Goal: Task Accomplishment & Management: Manage account settings

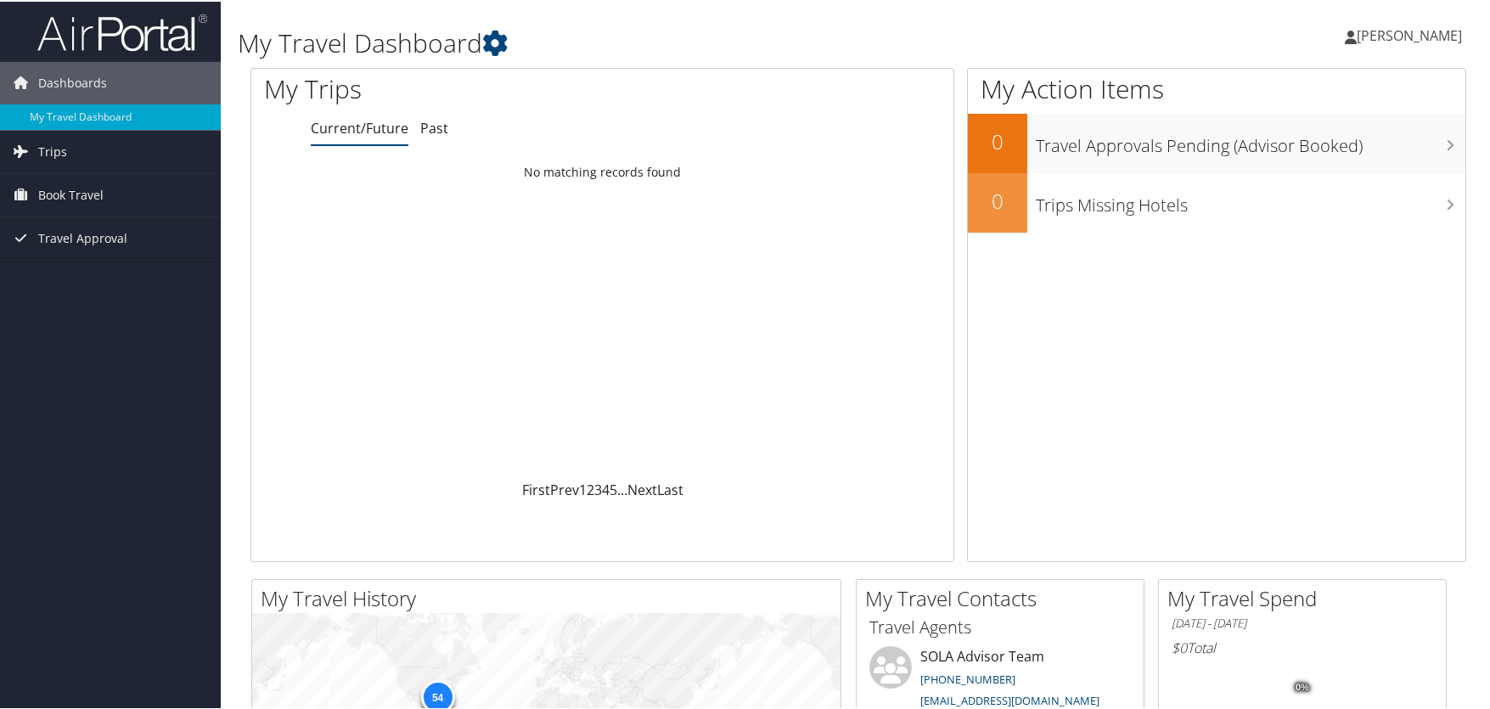
drag, startPoint x: 0, startPoint y: 0, endPoint x: 1397, endPoint y: 35, distance: 1397.0
click at [1397, 35] on span "[PERSON_NAME]" at bounding box center [1409, 34] width 105 height 19
click at [1337, 155] on link "View Travel Profile" at bounding box center [1364, 151] width 189 height 29
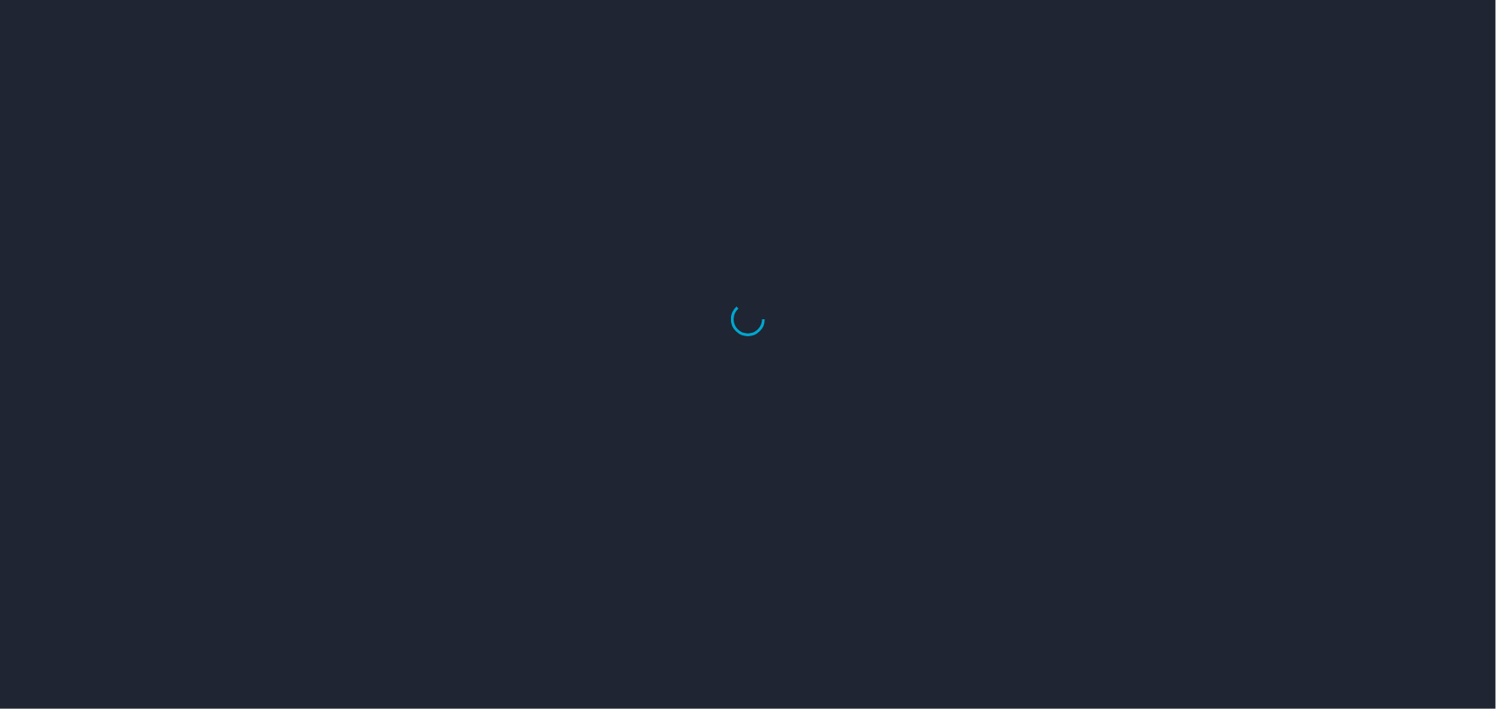
select select "US"
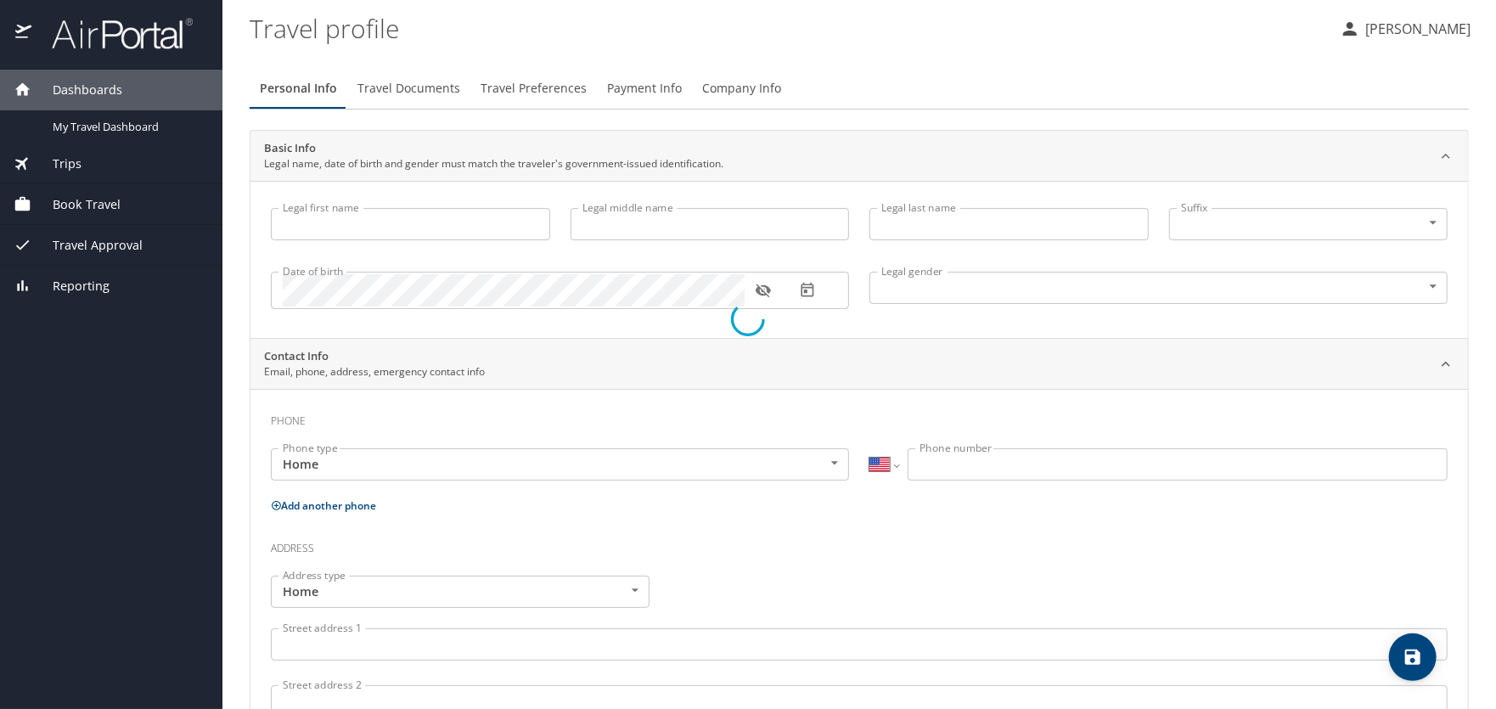
type input "ADAM"
type input "Stephen"
type input "ALBRIGHT"
type input "Male"
select select "US"
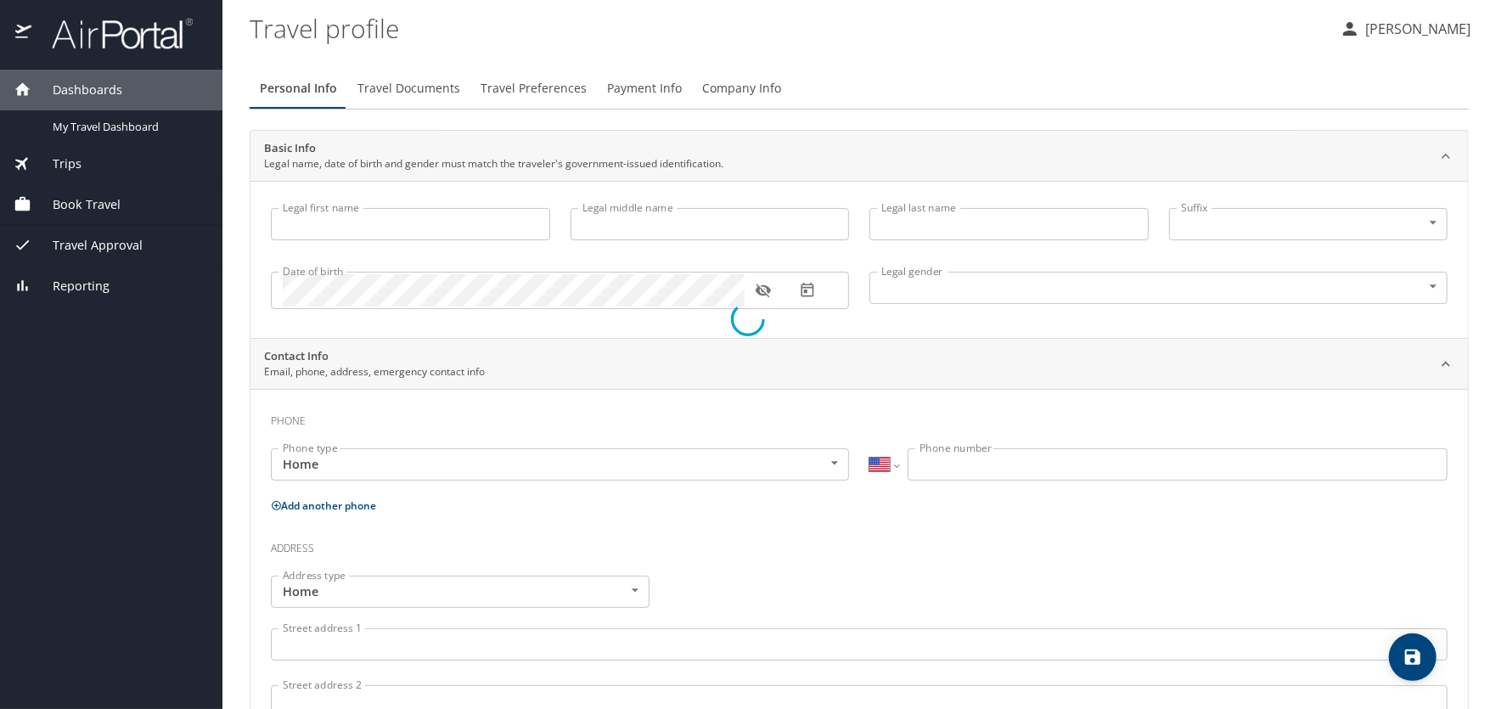
select select "US"
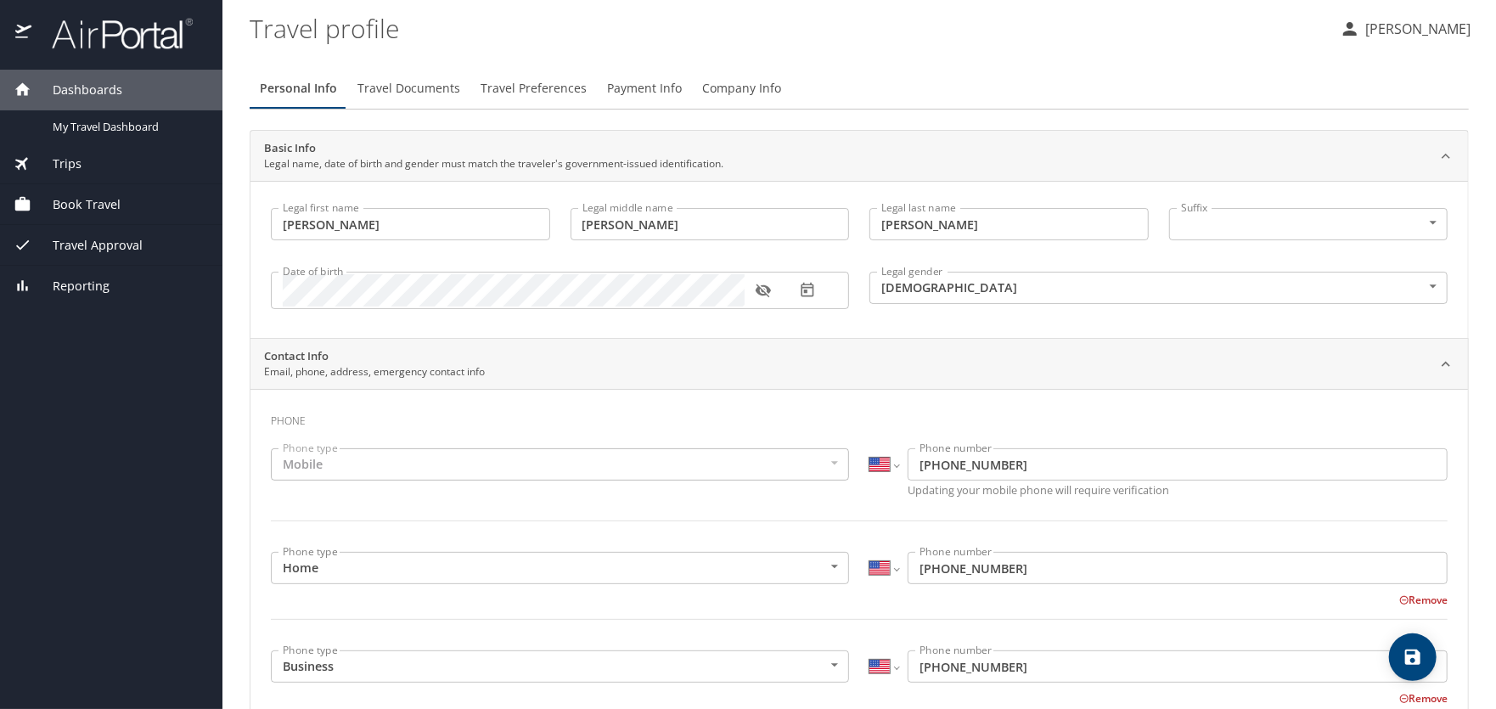
click at [385, 92] on span "Travel Documents" at bounding box center [408, 88] width 103 height 21
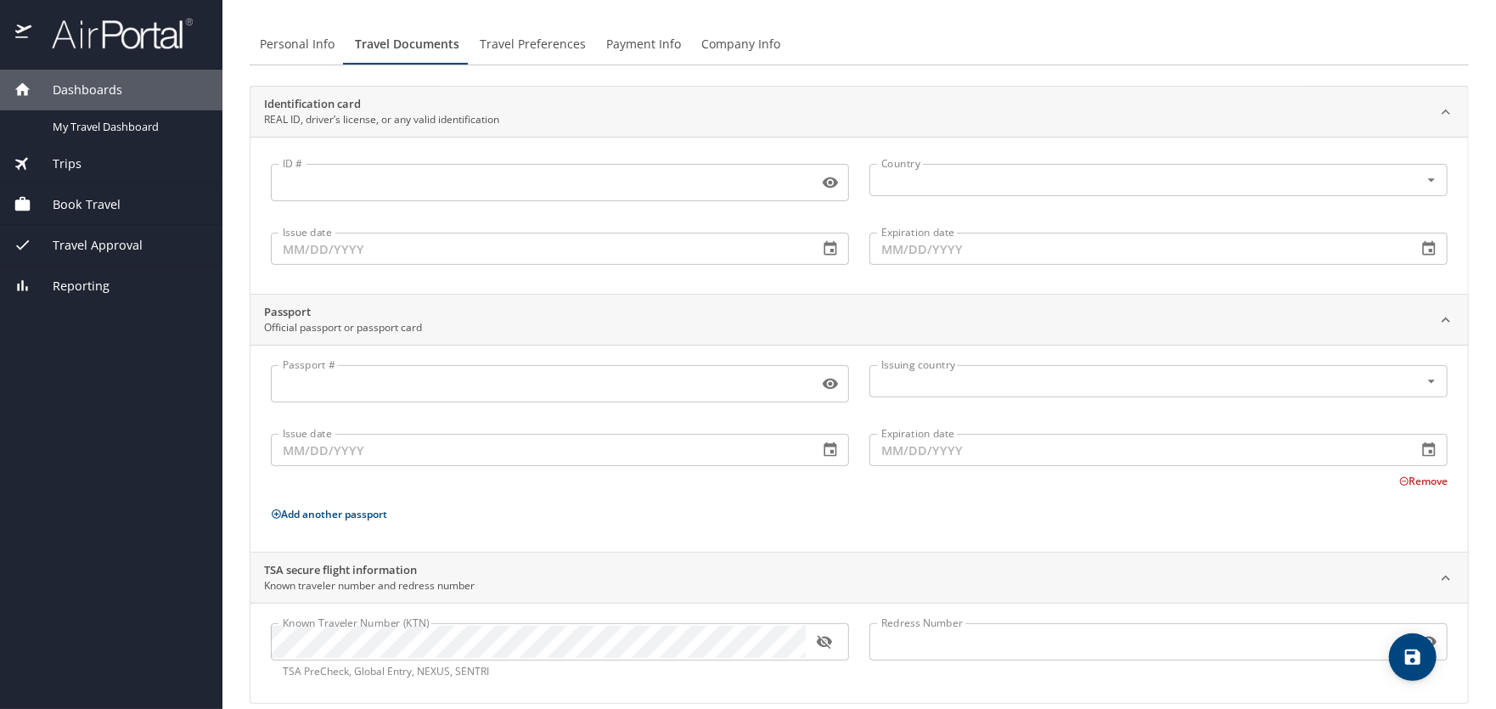
scroll to position [65, 0]
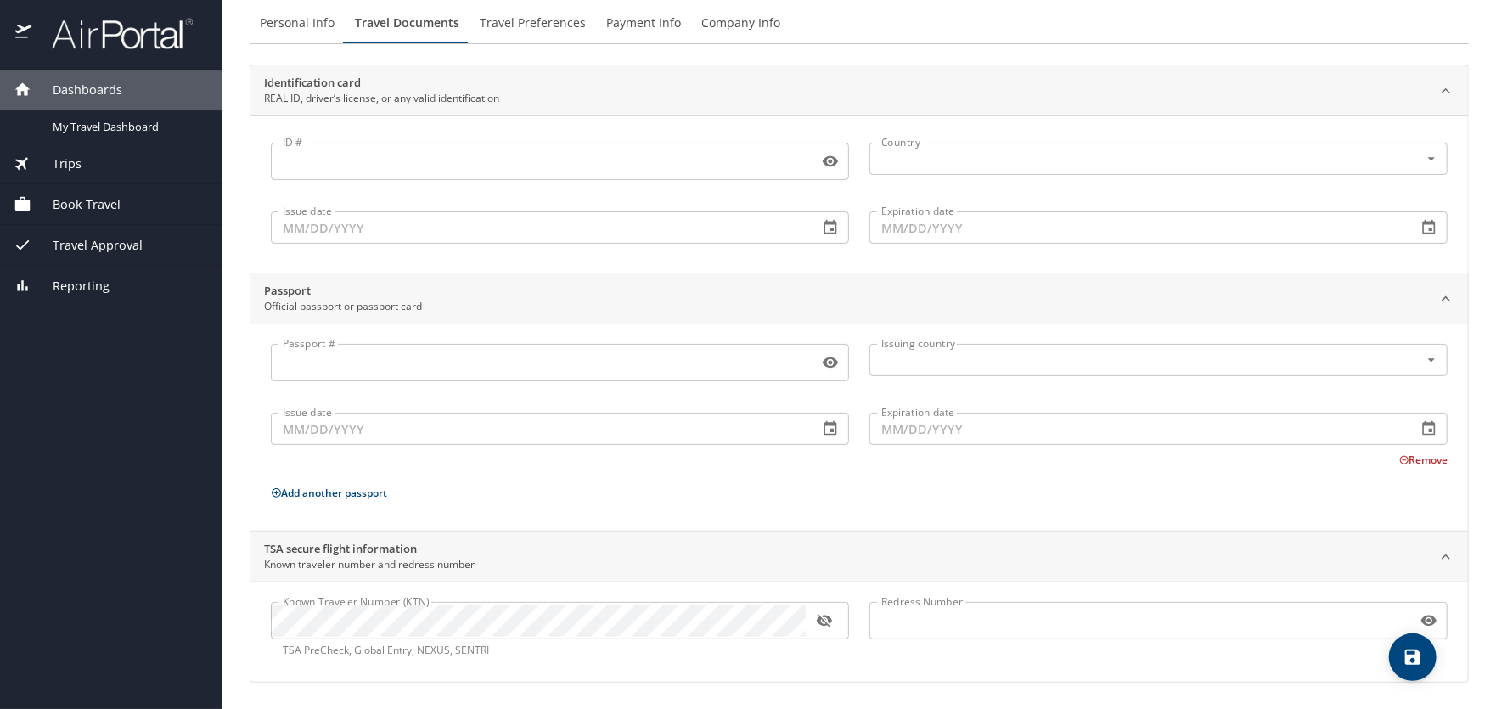
click at [829, 621] on icon "button" at bounding box center [824, 622] width 15 height 14
